Goal: Complete application form

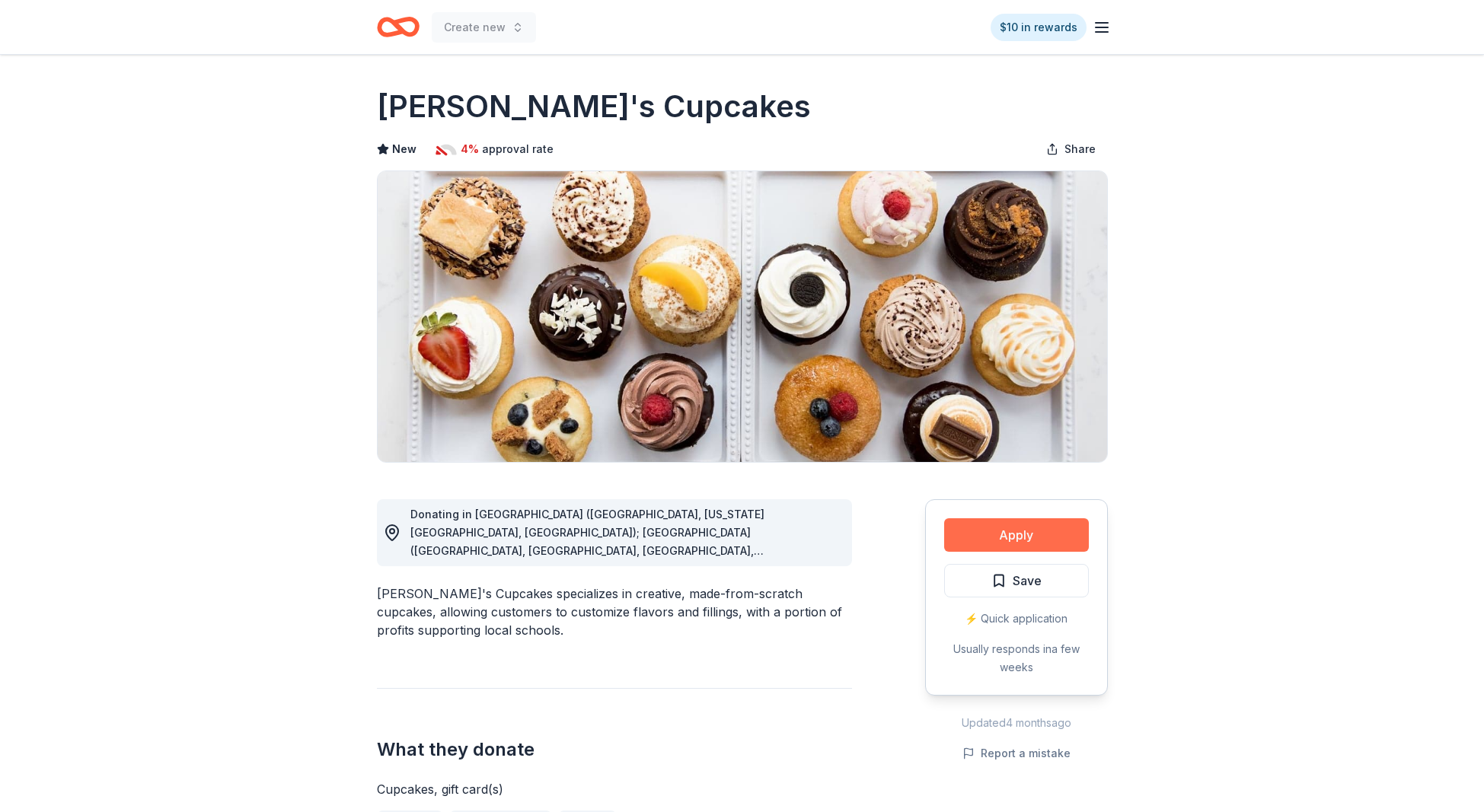
click at [1063, 548] on button "Apply" at bounding box center [1017, 535] width 145 height 33
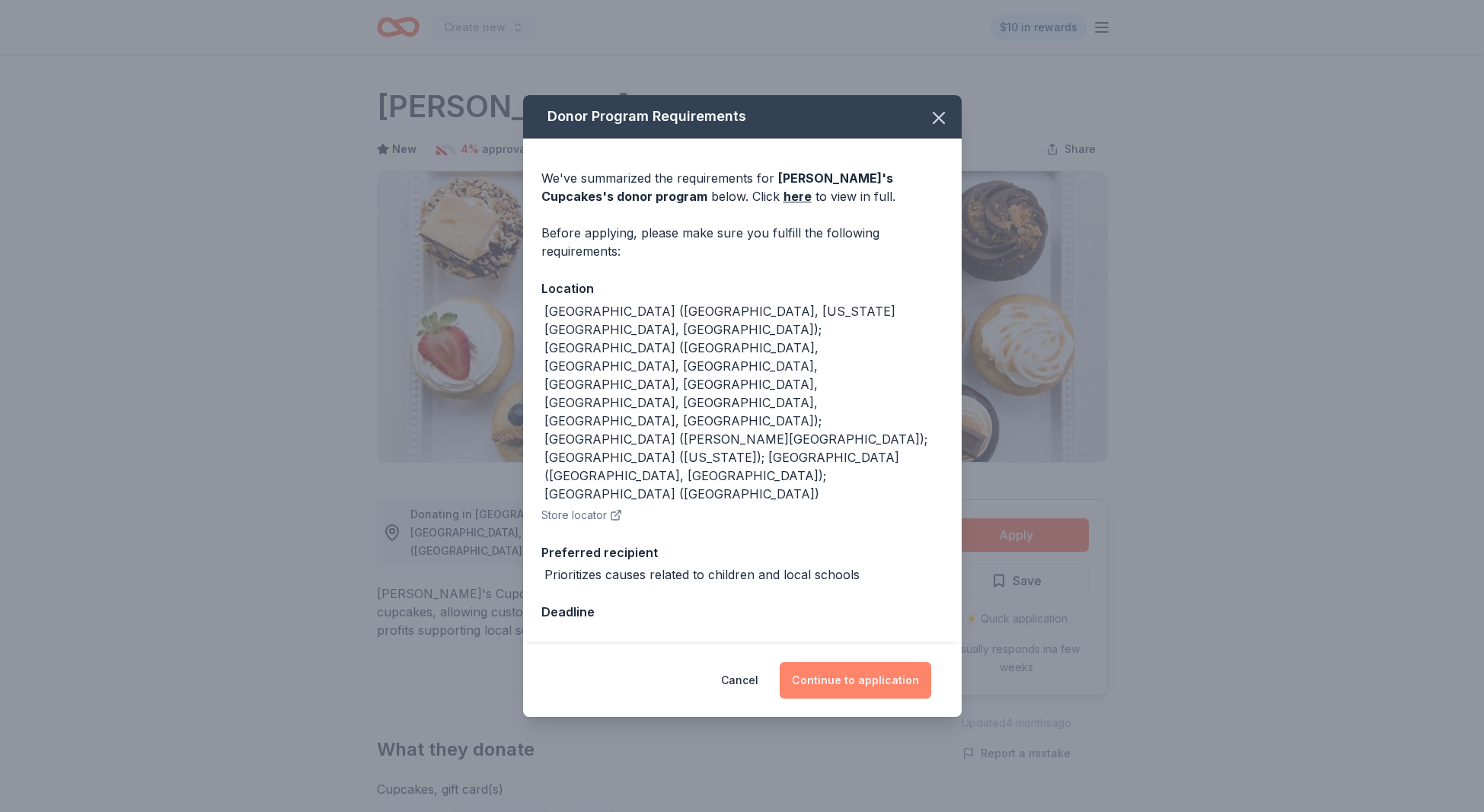
click at [883, 662] on button "Continue to application" at bounding box center [855, 681] width 152 height 37
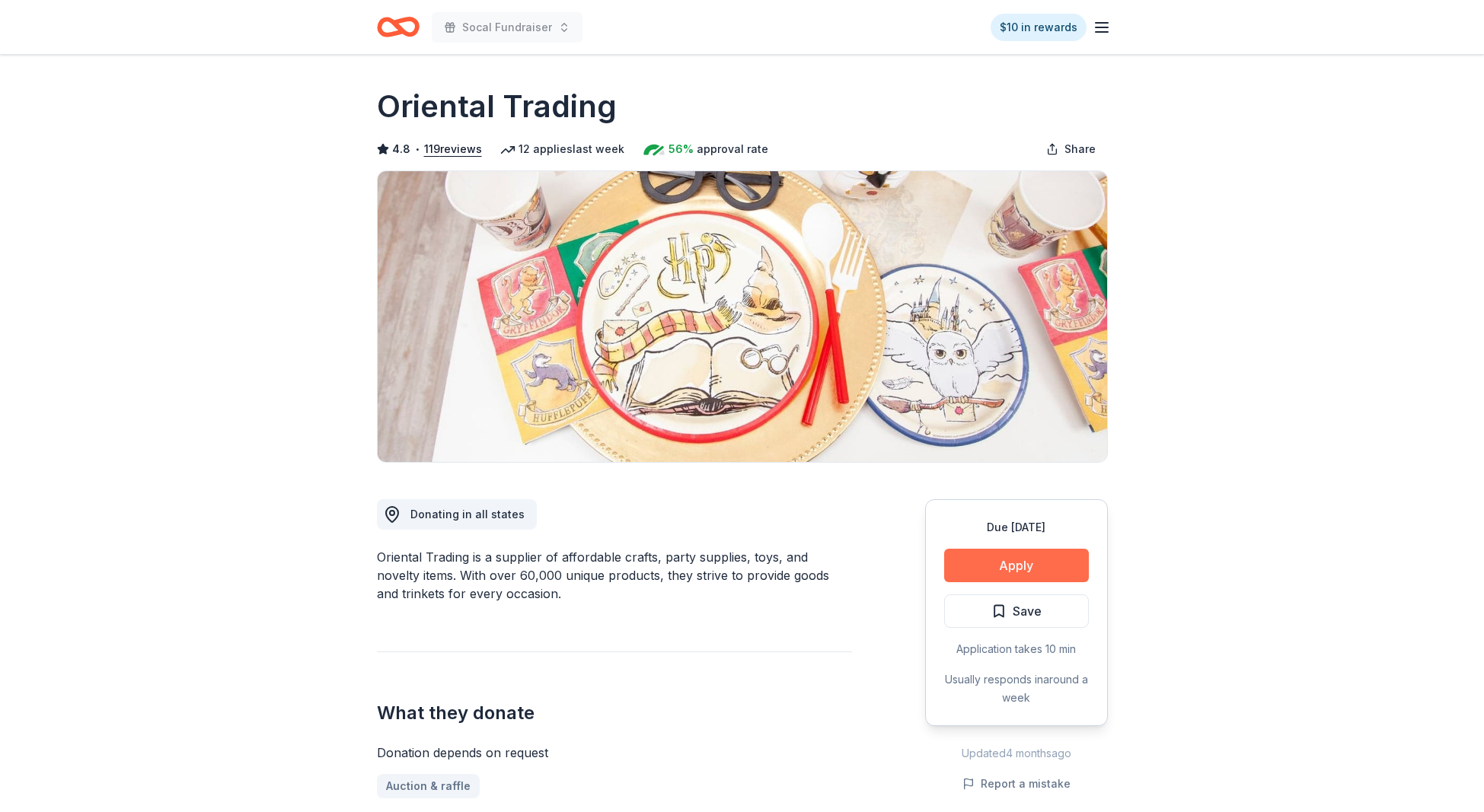
click at [1006, 567] on button "Apply" at bounding box center [1017, 566] width 145 height 33
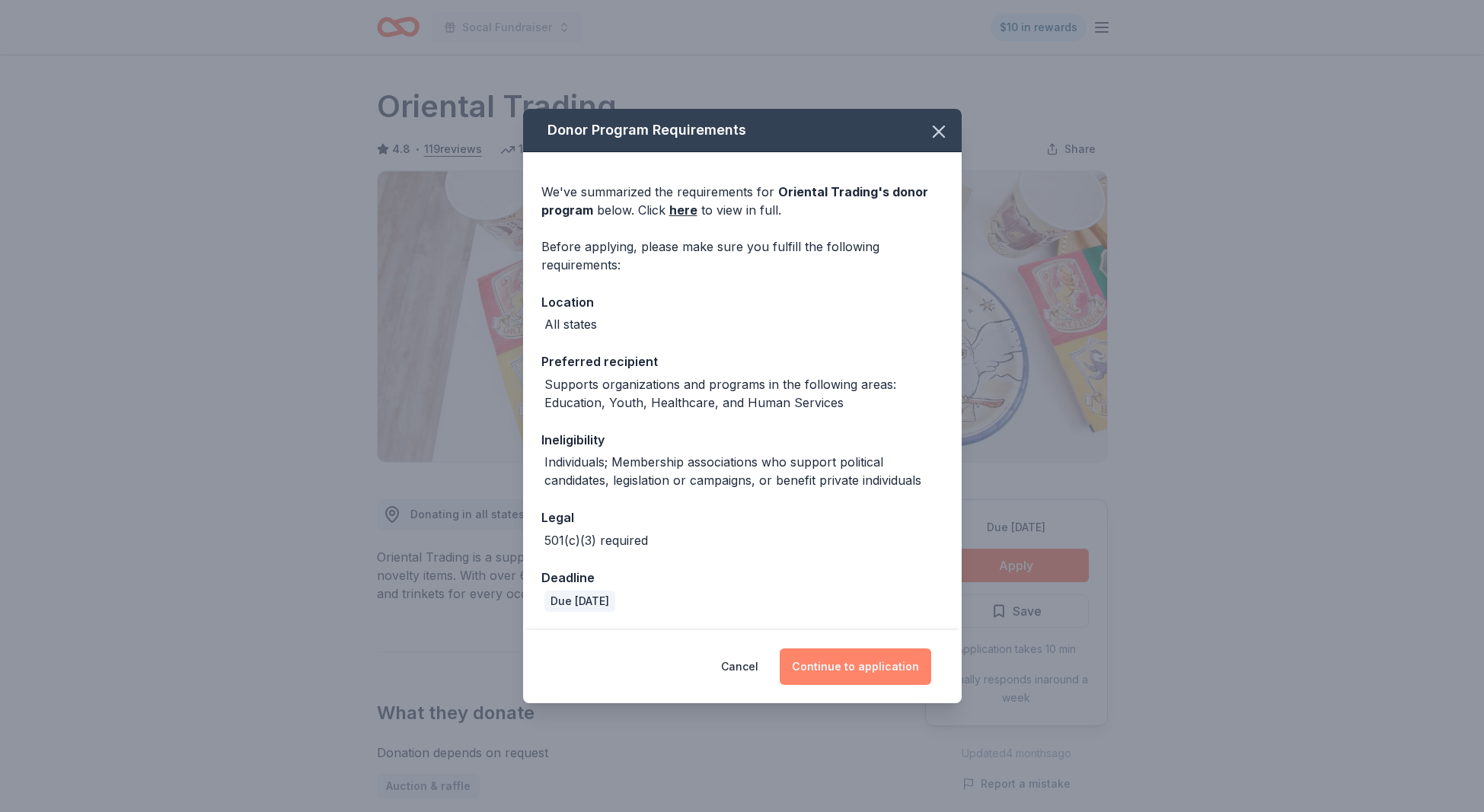
click at [832, 669] on button "Continue to application" at bounding box center [855, 667] width 152 height 37
